Goal: Navigation & Orientation: Find specific page/section

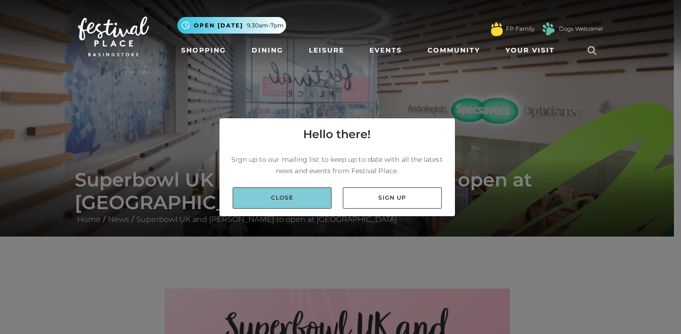
click at [314, 191] on link "Close" at bounding box center [282, 197] width 99 height 21
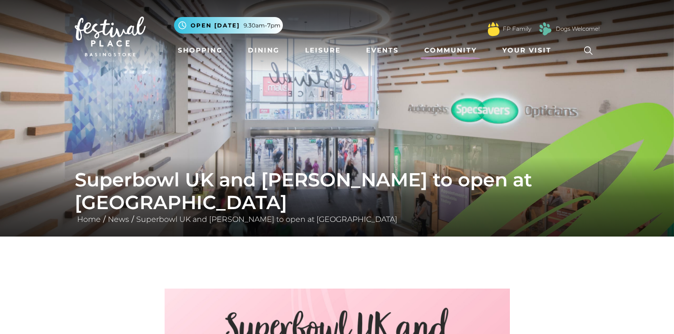
click at [441, 48] on link "Community" at bounding box center [450, 50] width 60 height 17
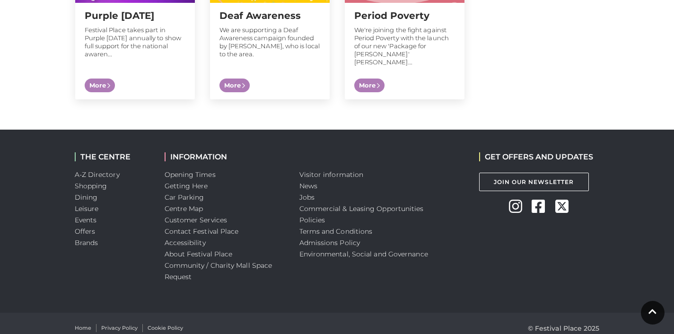
scroll to position [1083, 0]
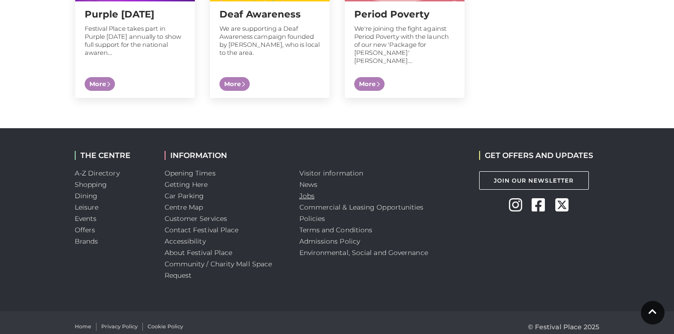
click at [307, 192] on link "Jobs" at bounding box center [306, 196] width 15 height 9
